Goal: Find specific page/section: Find specific page/section

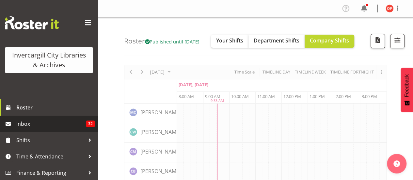
click at [58, 126] on span "Inbox" at bounding box center [51, 124] width 70 height 10
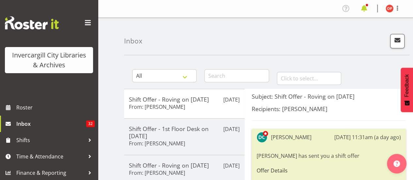
click at [365, 8] on span at bounding box center [364, 8] width 10 height 10
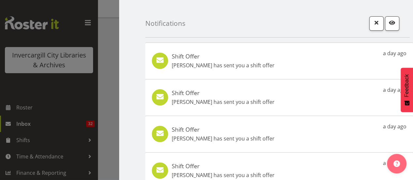
scroll to position [179, 0]
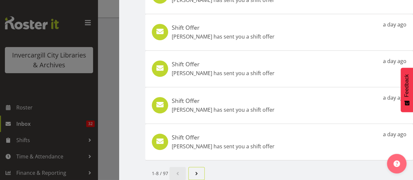
click at [197, 171] on span "Next page" at bounding box center [197, 174] width 8 height 8
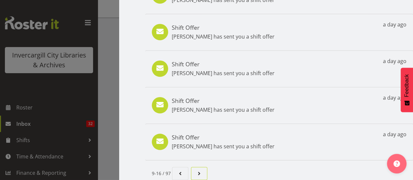
click at [204, 167] on link "Page 3." at bounding box center [199, 173] width 16 height 13
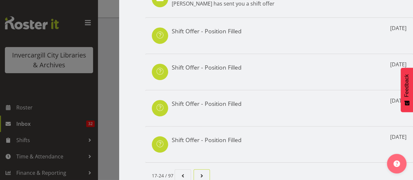
scroll to position [178, 0]
